Goal: Information Seeking & Learning: Learn about a topic

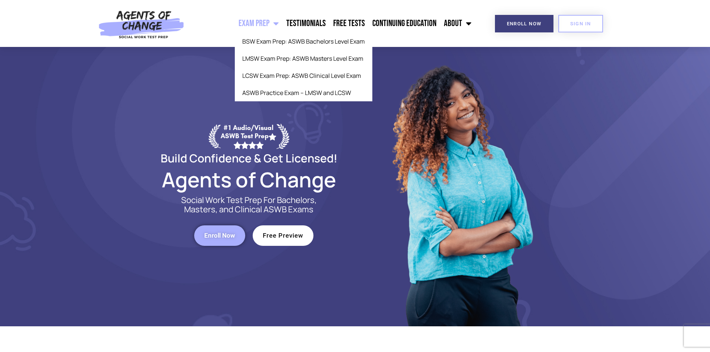
click at [272, 25] on link "Exam Prep" at bounding box center [259, 23] width 48 height 19
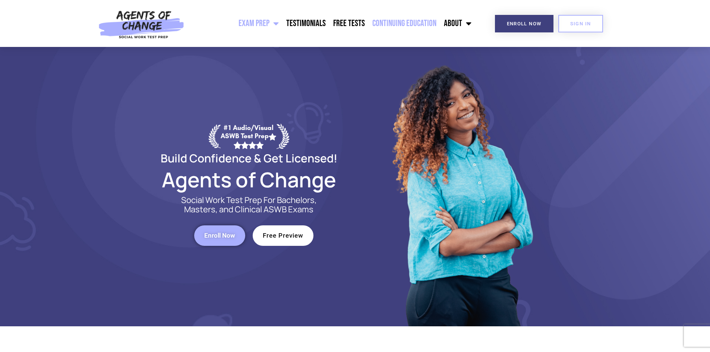
click at [424, 20] on link "Continuing Education" at bounding box center [405, 23] width 72 height 19
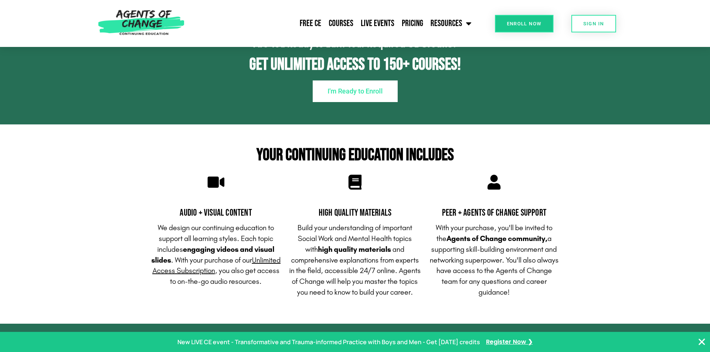
scroll to position [671, 0]
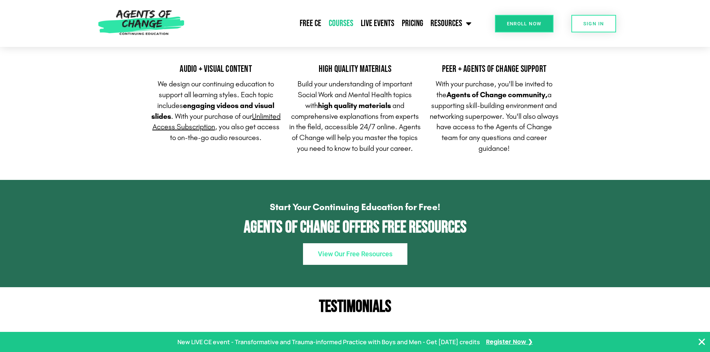
click at [346, 27] on link "Courses" at bounding box center [341, 23] width 32 height 19
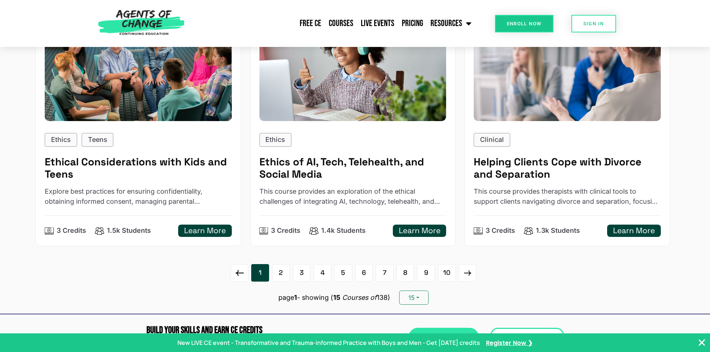
scroll to position [1122, 0]
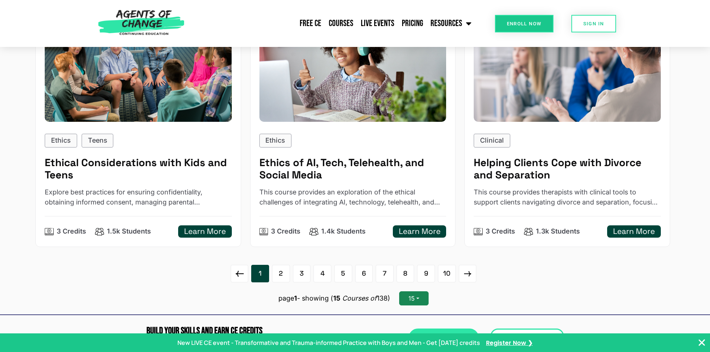
click at [426, 303] on button "15" at bounding box center [413, 298] width 29 height 14
click at [536, 301] on div "1 2 3 4 5 6 7 8 9 10 page 1 - showing ( 15 Courses of 138) 15 15 24 36 45" at bounding box center [354, 285] width 639 height 41
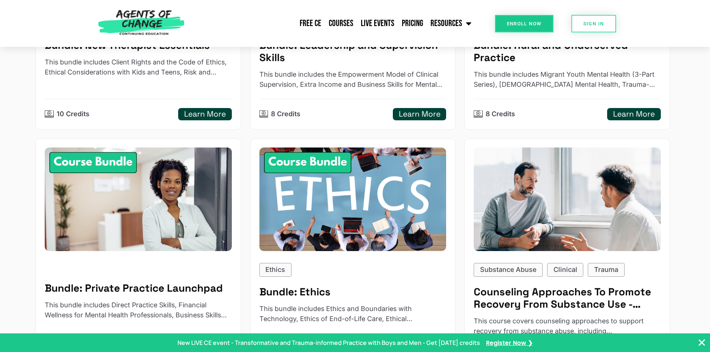
scroll to position [410, 0]
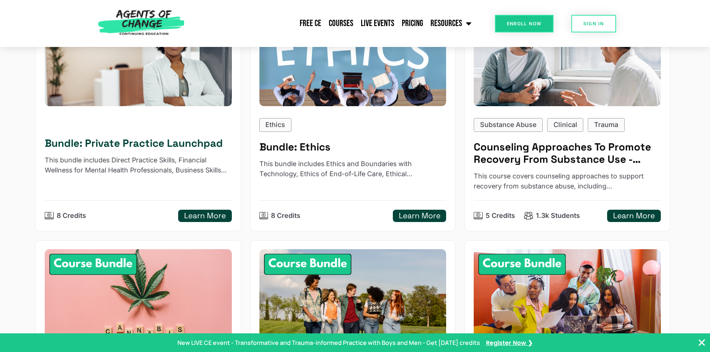
click at [109, 139] on h5 "Bundle: Private Practice Launchpad" at bounding box center [138, 143] width 187 height 12
